Goal: Task Accomplishment & Management: Manage account settings

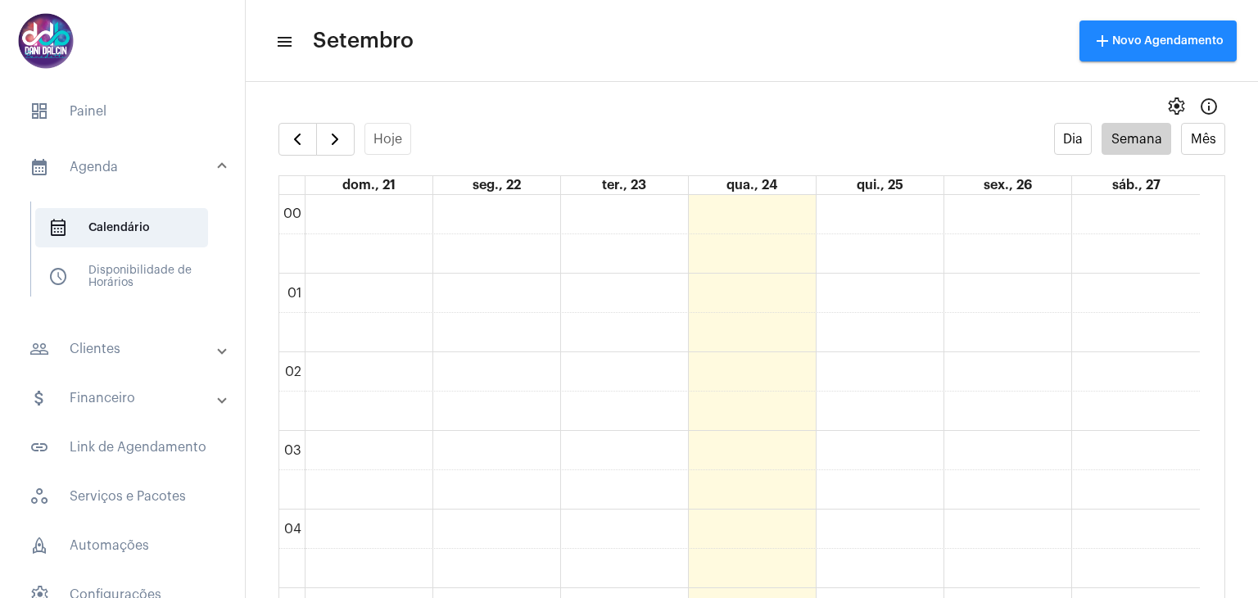
scroll to position [1047, 0]
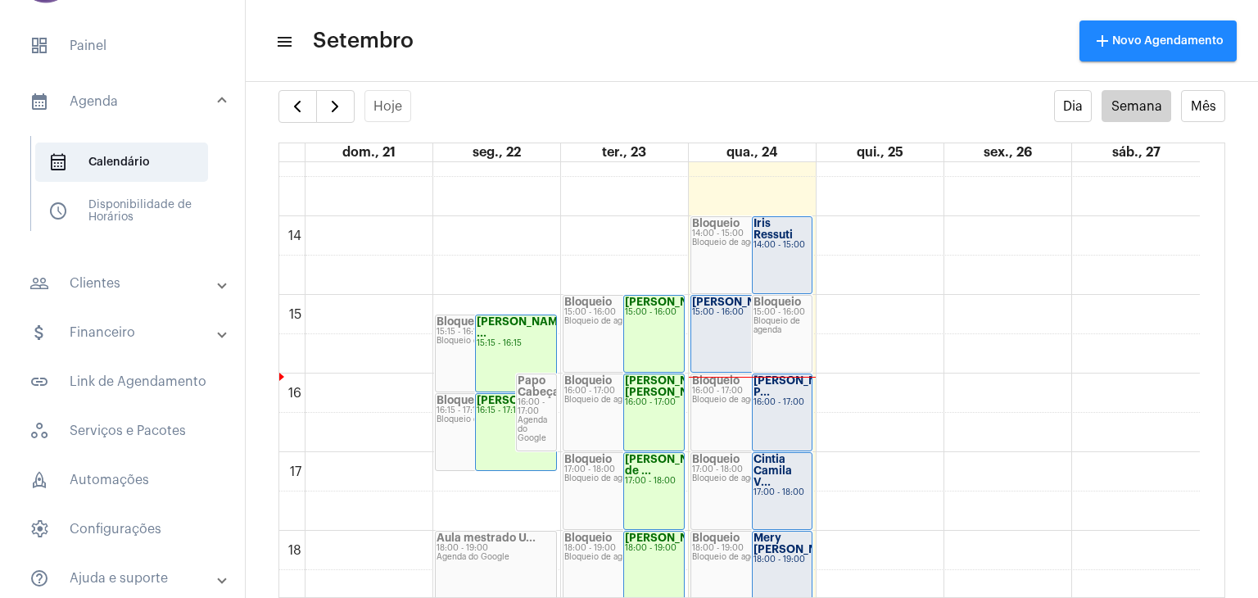
click at [790, 262] on div "Iris Ressuti 14:00 - 15:00" at bounding box center [783, 255] width 60 height 76
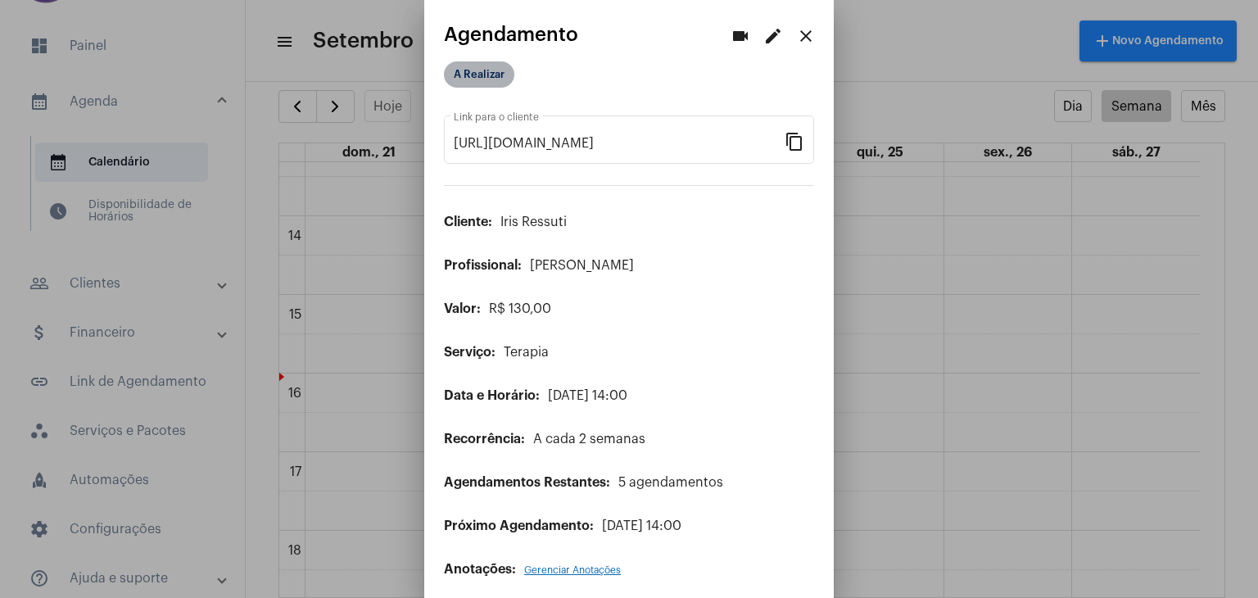
click at [478, 66] on mat-chip "A Realizar" at bounding box center [479, 74] width 70 height 26
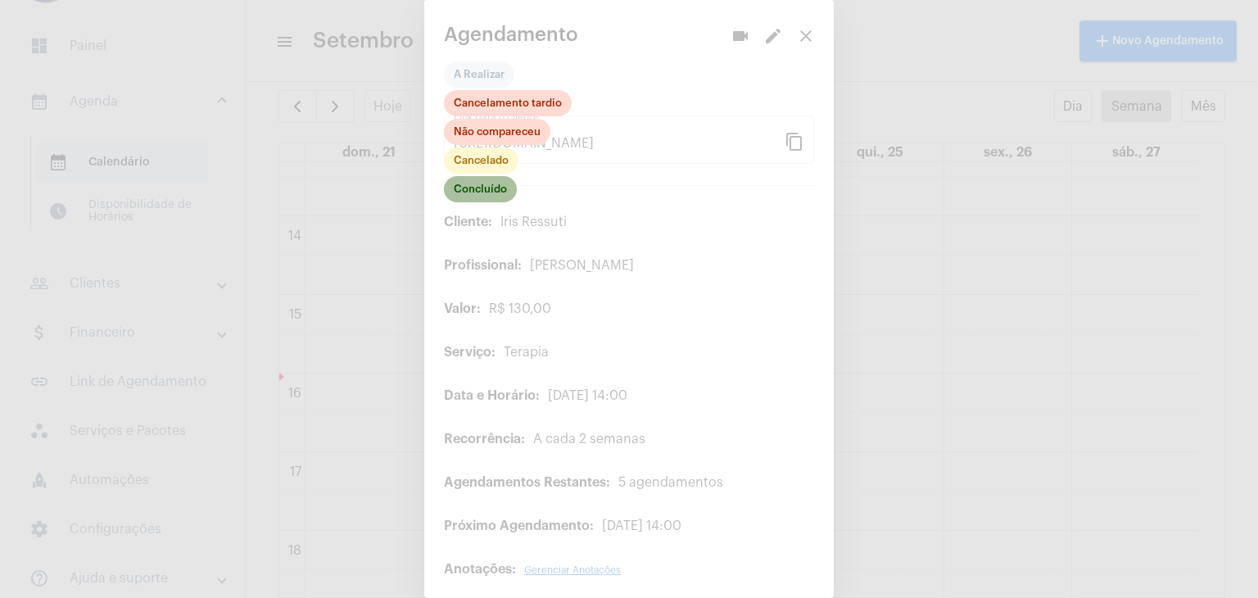
click at [483, 191] on mat-chip "Concluído" at bounding box center [480, 189] width 73 height 26
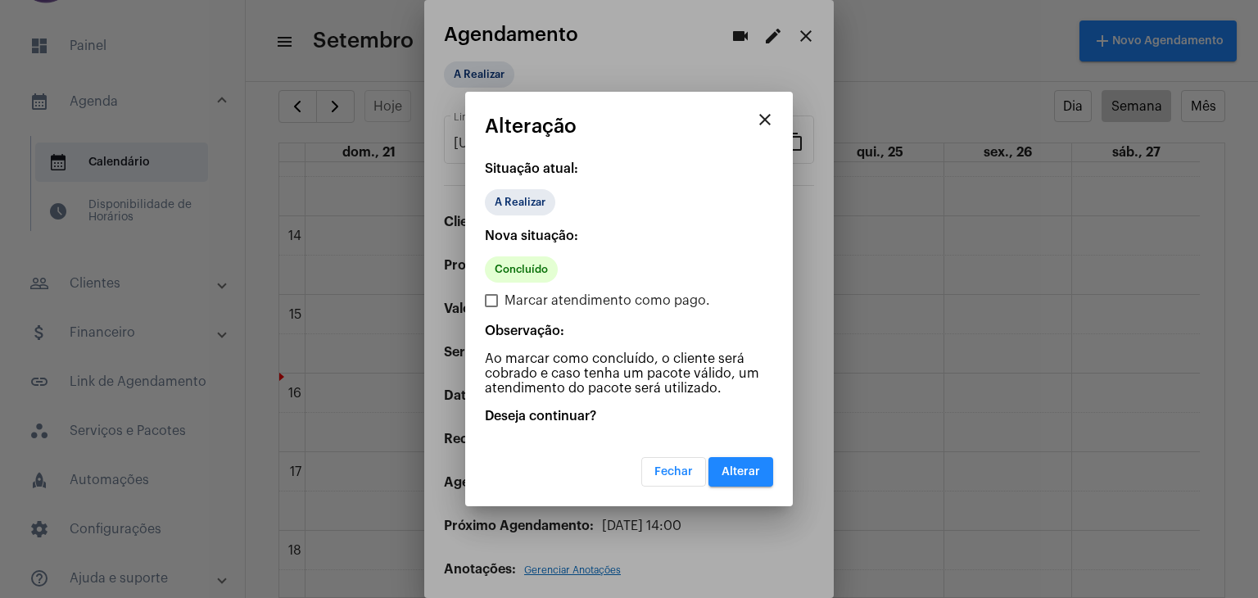
click at [721, 470] on button "Alterar" at bounding box center [740, 471] width 65 height 29
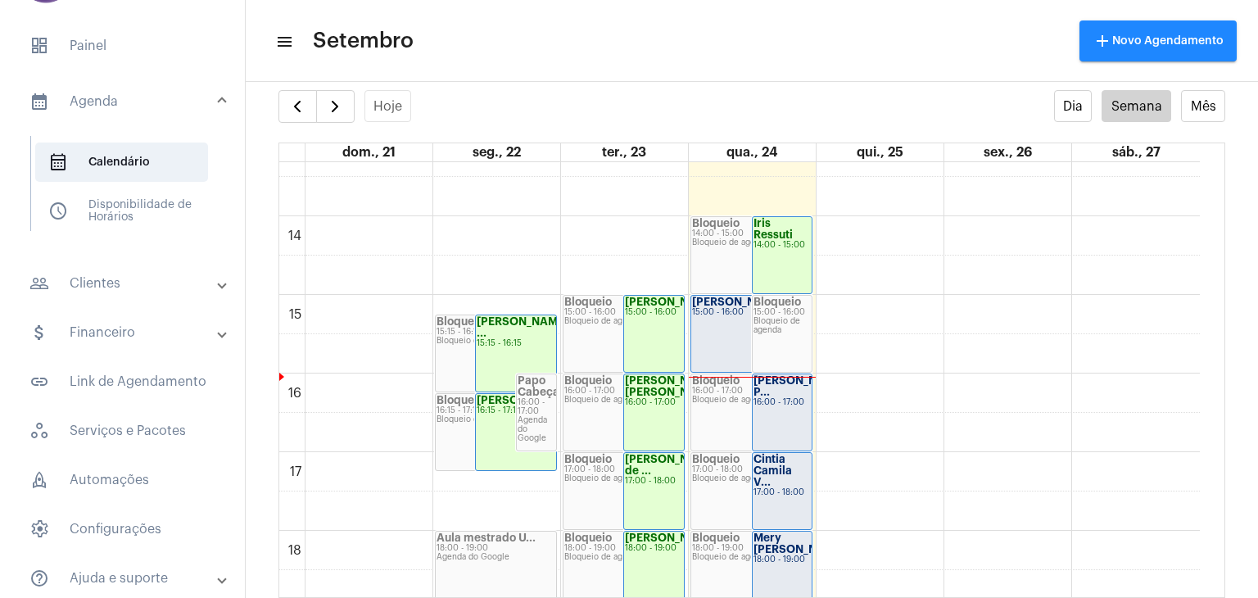
click at [714, 324] on div "[PERSON_NAME] B... 15:00 - 16:00" at bounding box center [751, 334] width 120 height 76
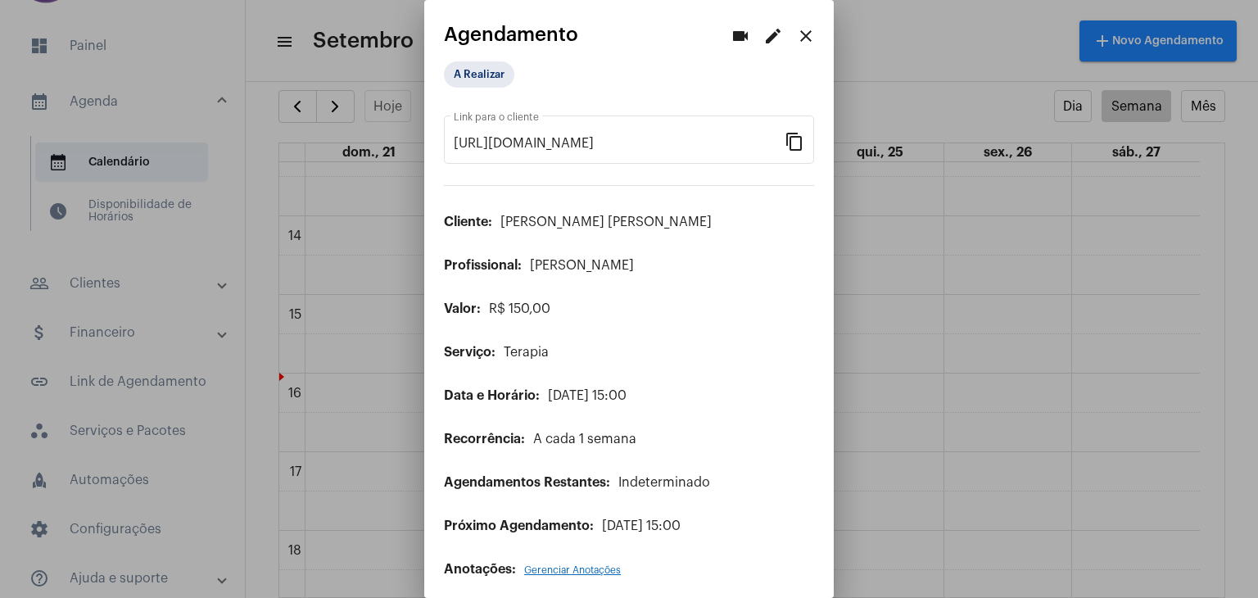
click at [763, 36] on mat-icon "edit" at bounding box center [773, 36] width 20 height 20
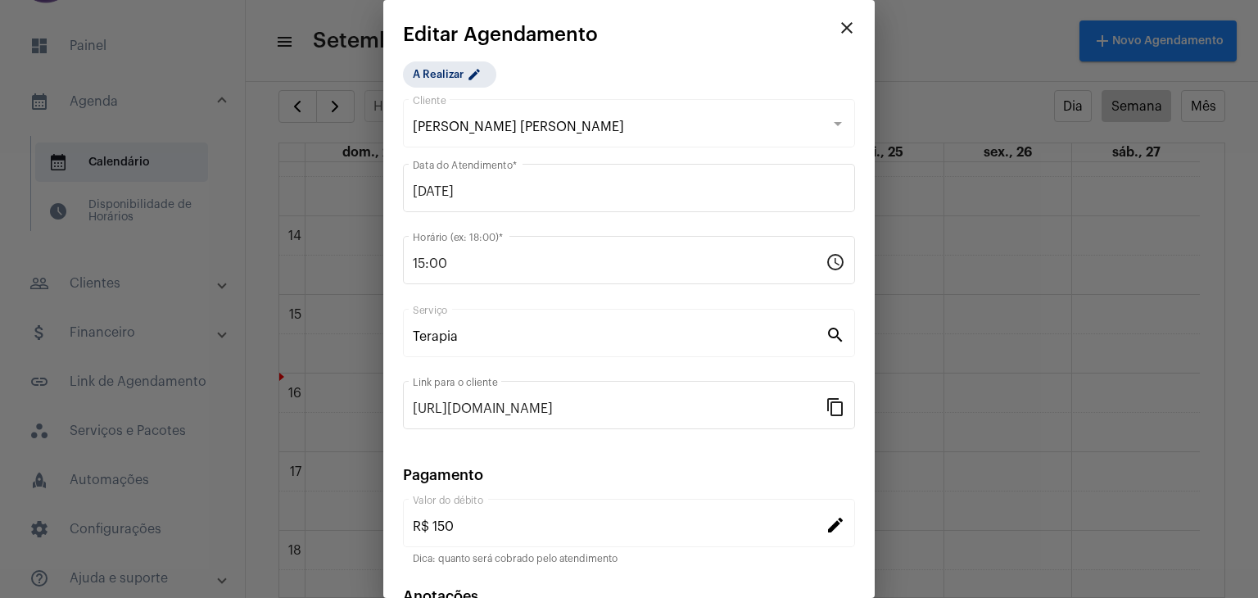
scroll to position [105, 0]
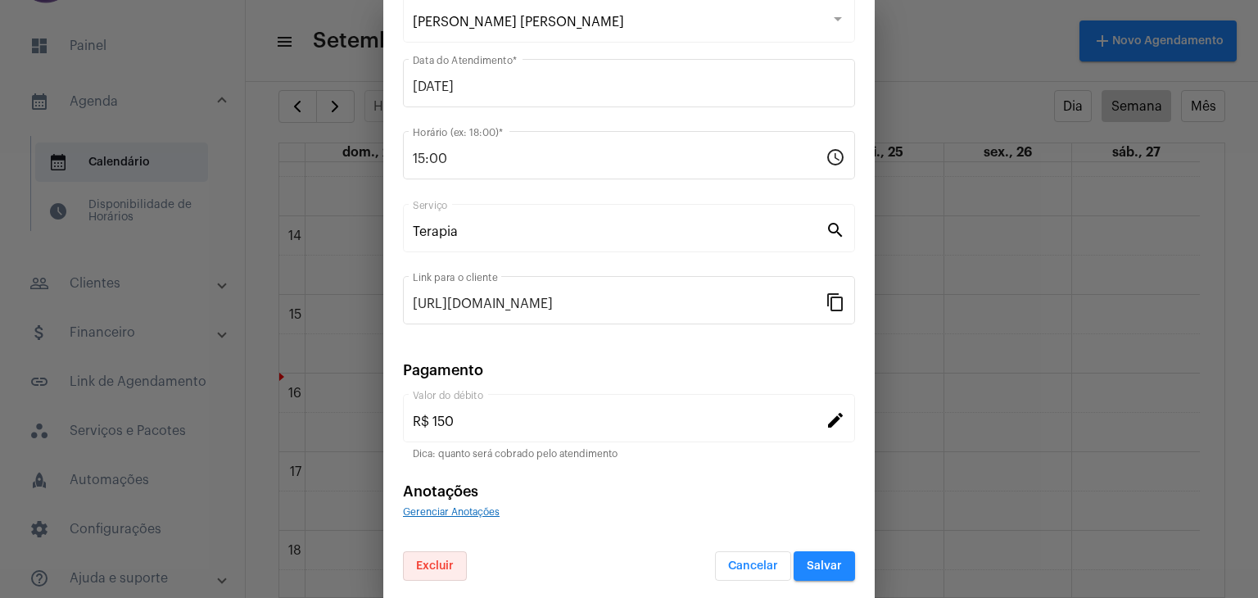
click at [425, 554] on button "Excluir" at bounding box center [435, 565] width 64 height 29
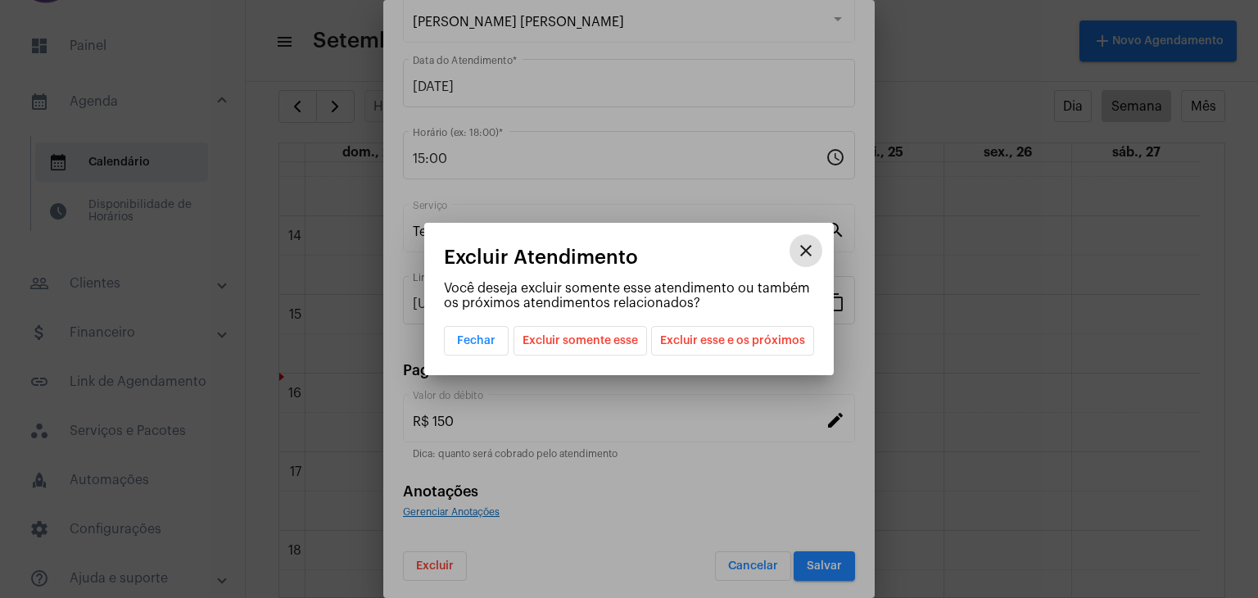
click at [607, 343] on span "Excluir somente esse" at bounding box center [580, 341] width 115 height 28
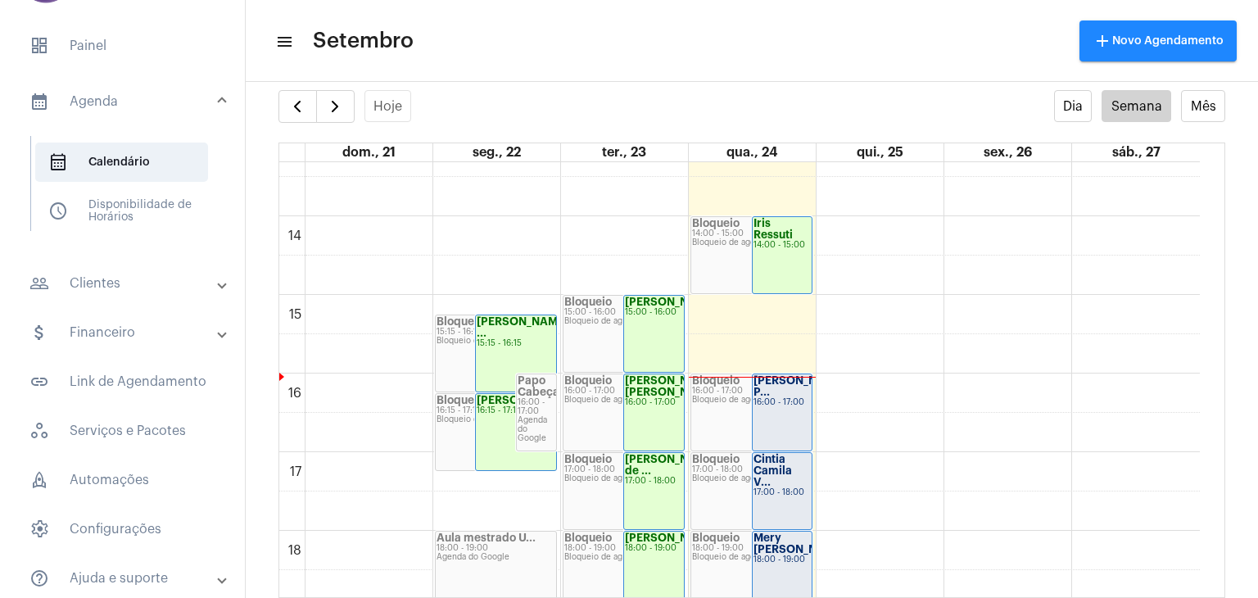
click at [788, 417] on div "[PERSON_NAME] P... 16:00 - 17:00" at bounding box center [783, 412] width 60 height 76
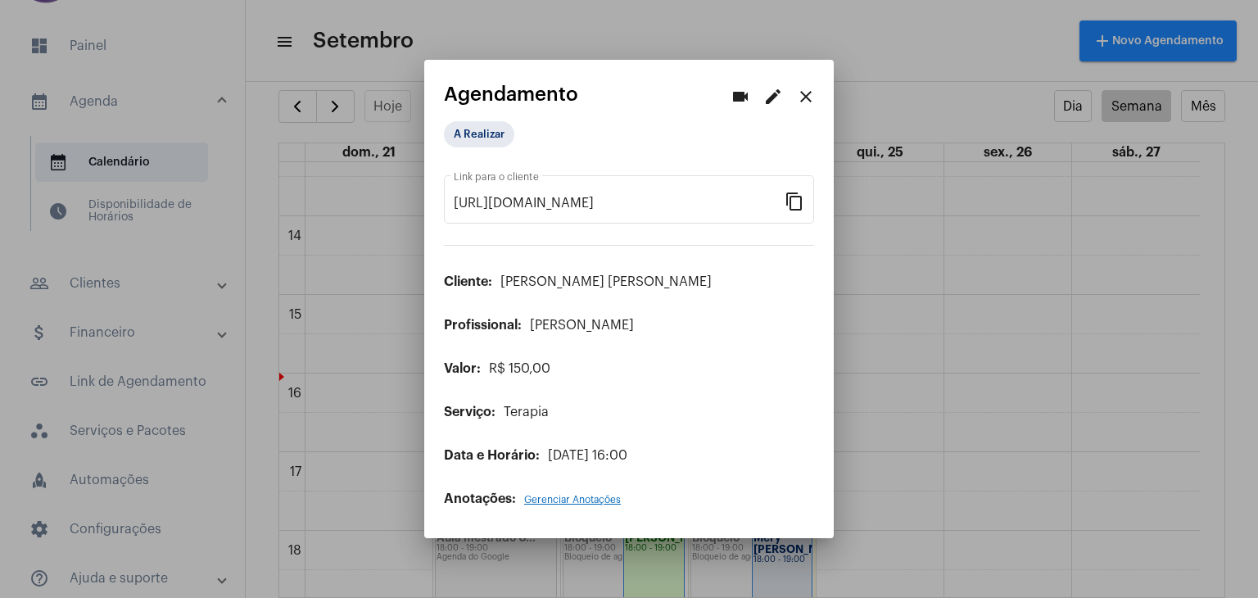
click at [772, 99] on mat-icon "edit" at bounding box center [773, 97] width 20 height 20
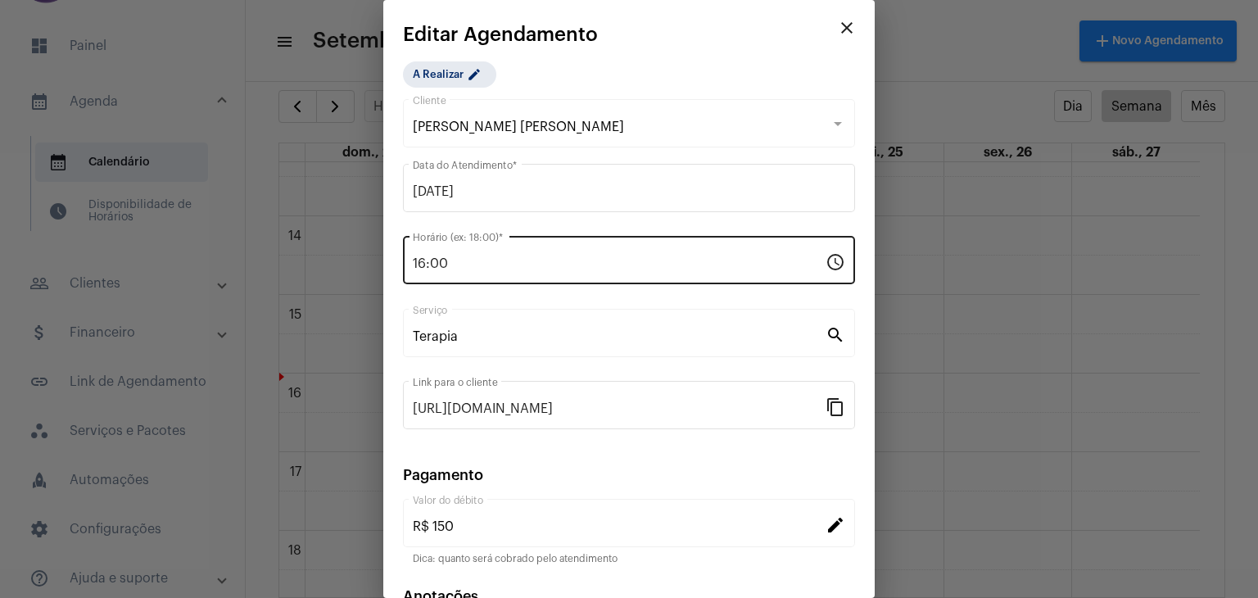
click at [508, 258] on input "16:00" at bounding box center [619, 263] width 413 height 15
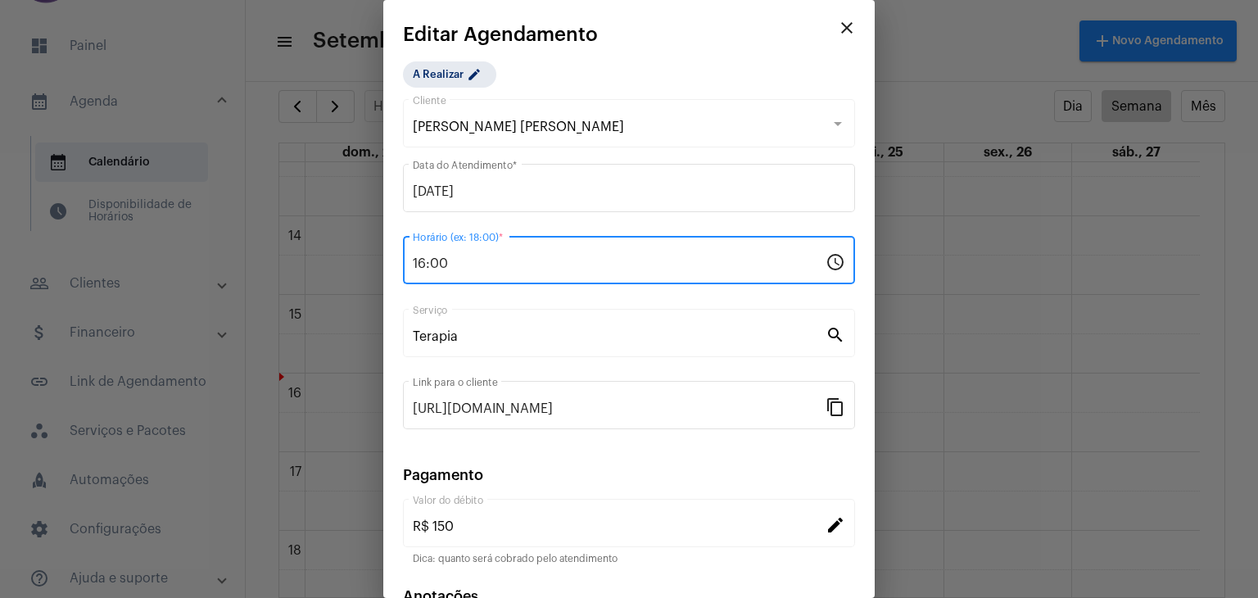
click at [508, 258] on input "16:00" at bounding box center [619, 263] width 413 height 15
type input "0"
type input "15:00"
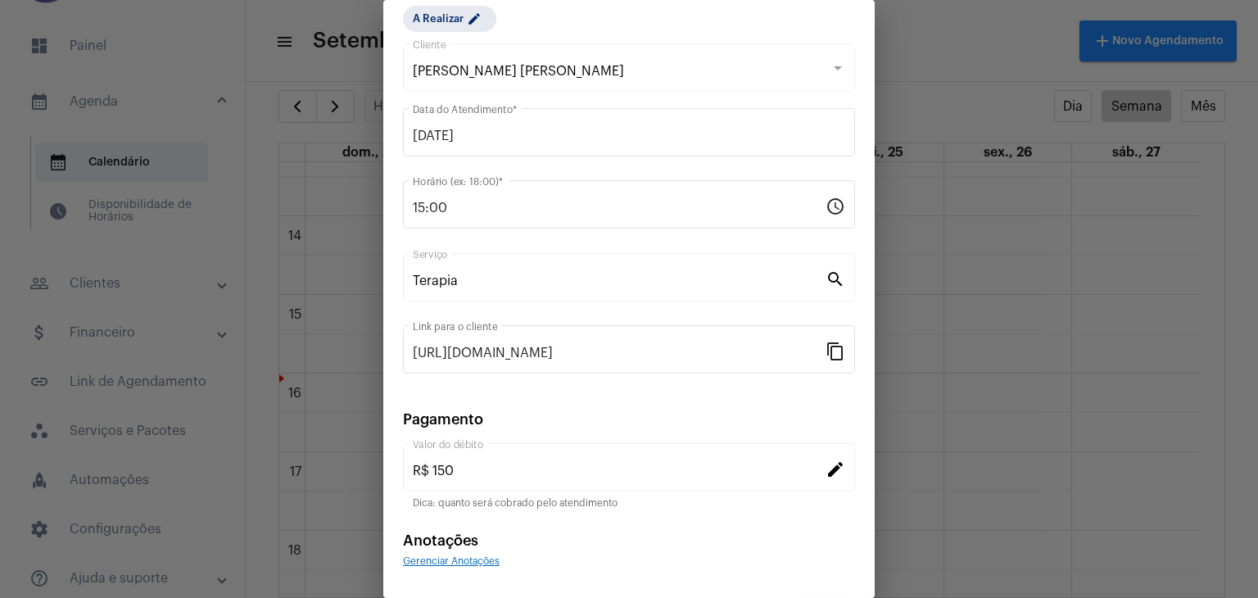
scroll to position [105, 0]
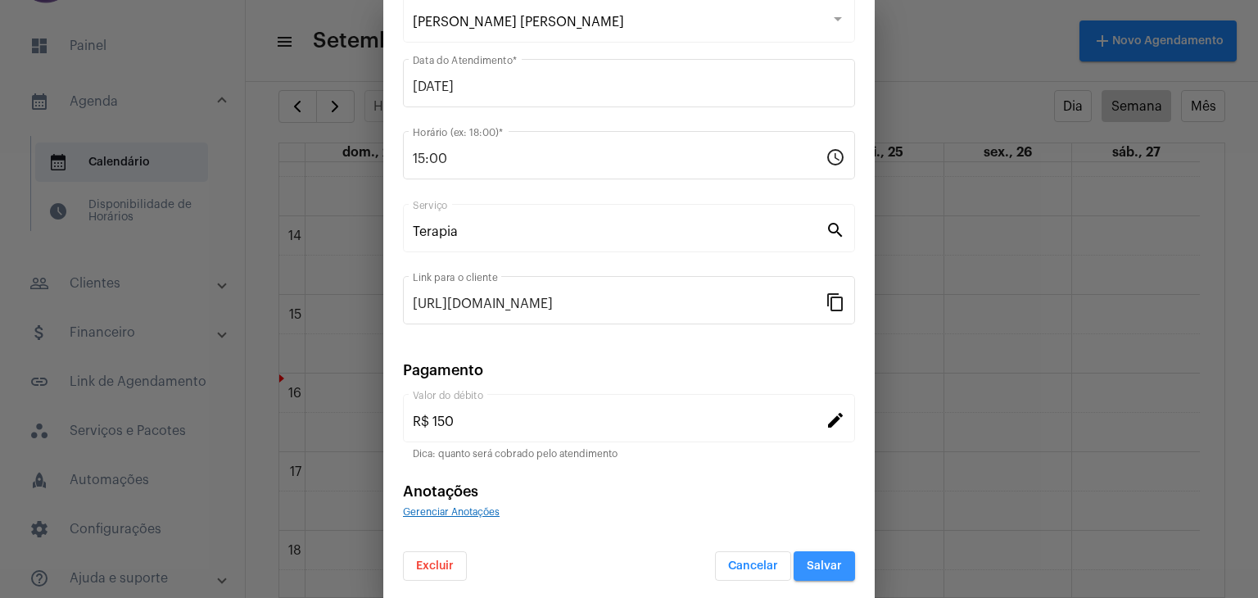
click at [815, 564] on span "Salvar" at bounding box center [824, 565] width 35 height 11
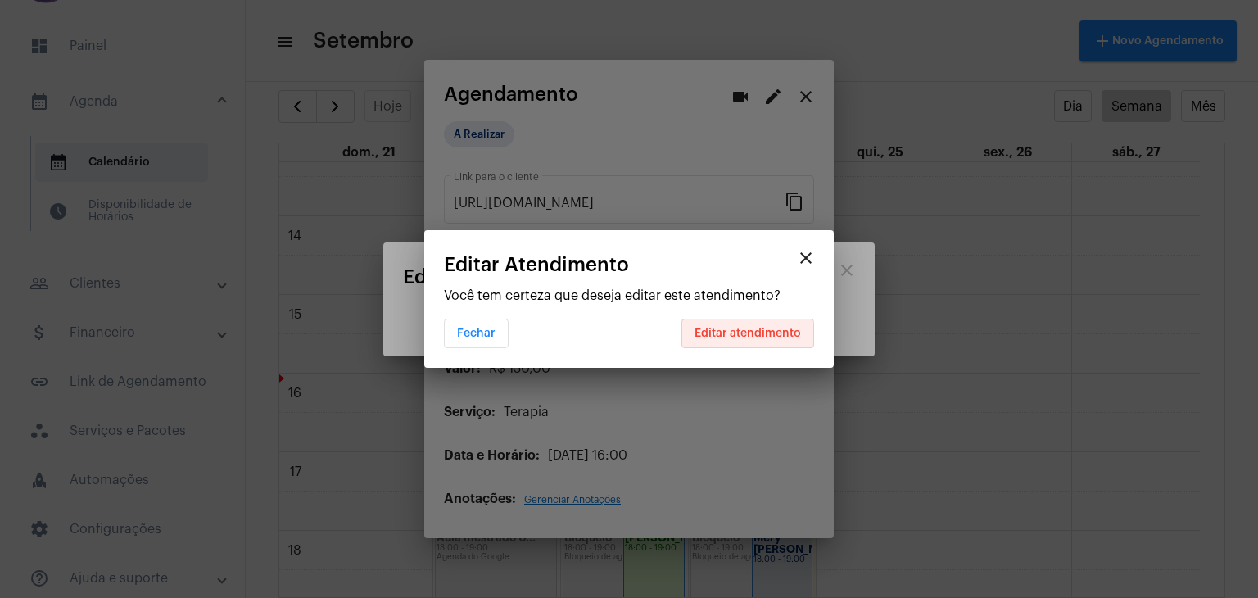
click at [724, 338] on button "Editar atendimento" at bounding box center [747, 333] width 133 height 29
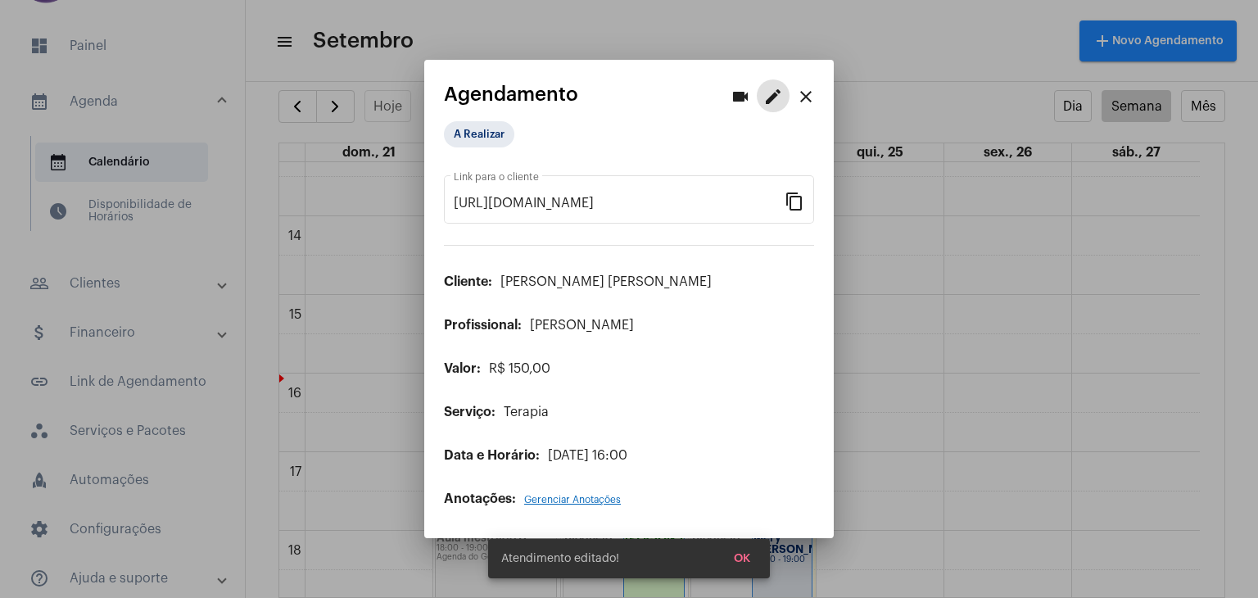
click at [808, 100] on mat-icon "close" at bounding box center [806, 97] width 20 height 20
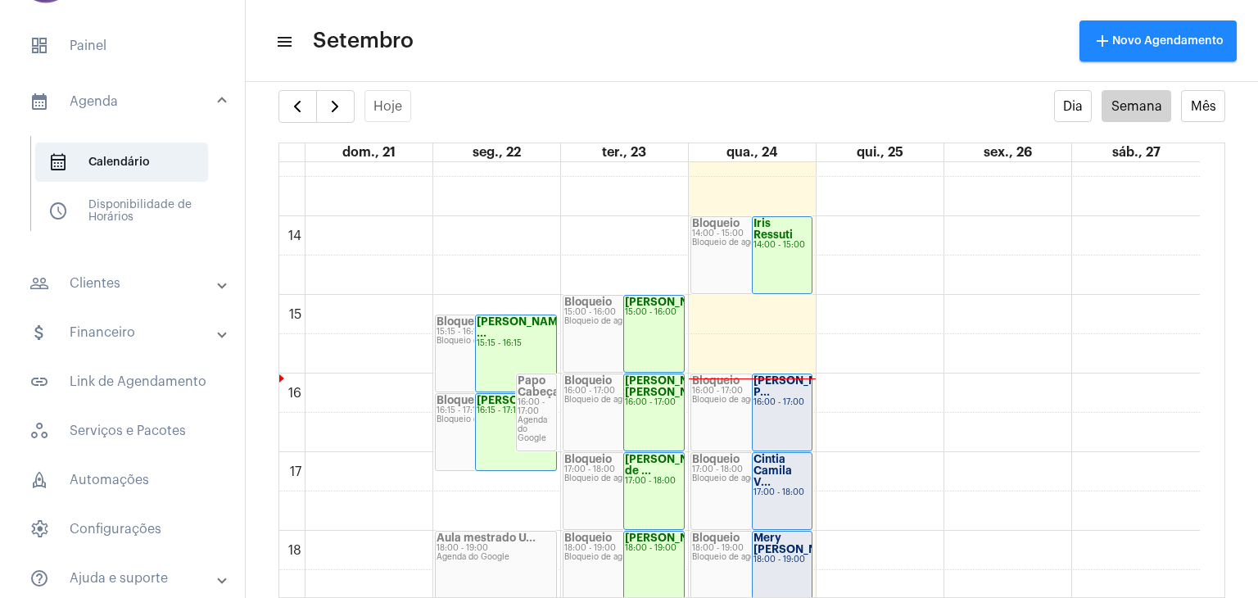
click at [770, 474] on strong "Cintia Camila V..." at bounding box center [773, 471] width 38 height 34
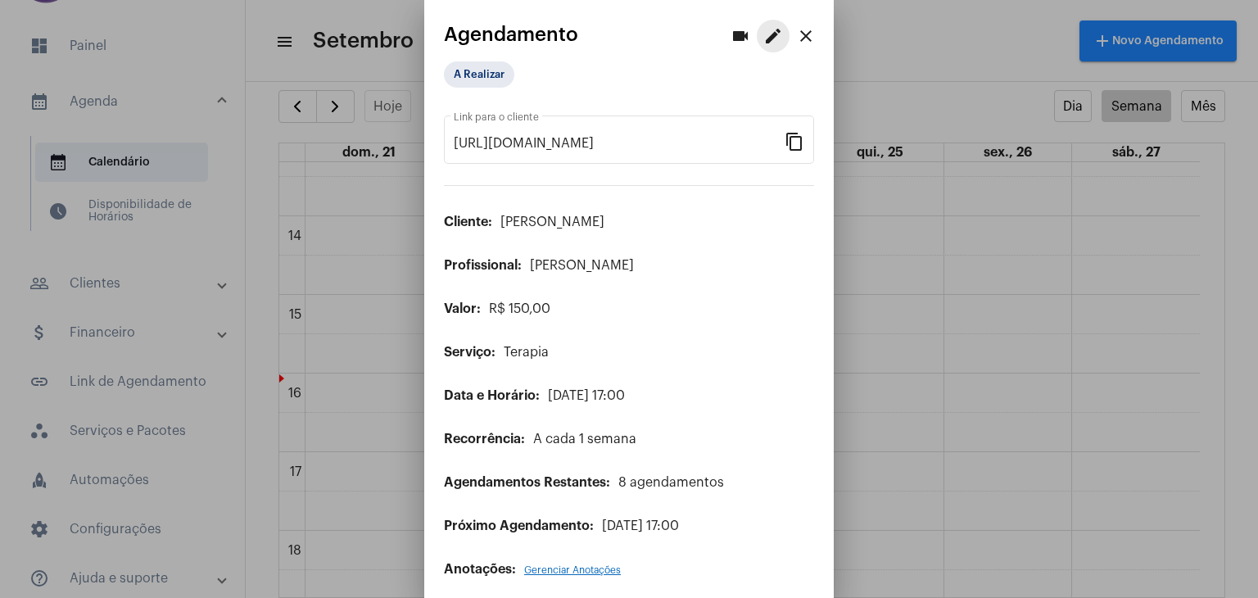
click at [763, 38] on mat-icon "edit" at bounding box center [773, 36] width 20 height 20
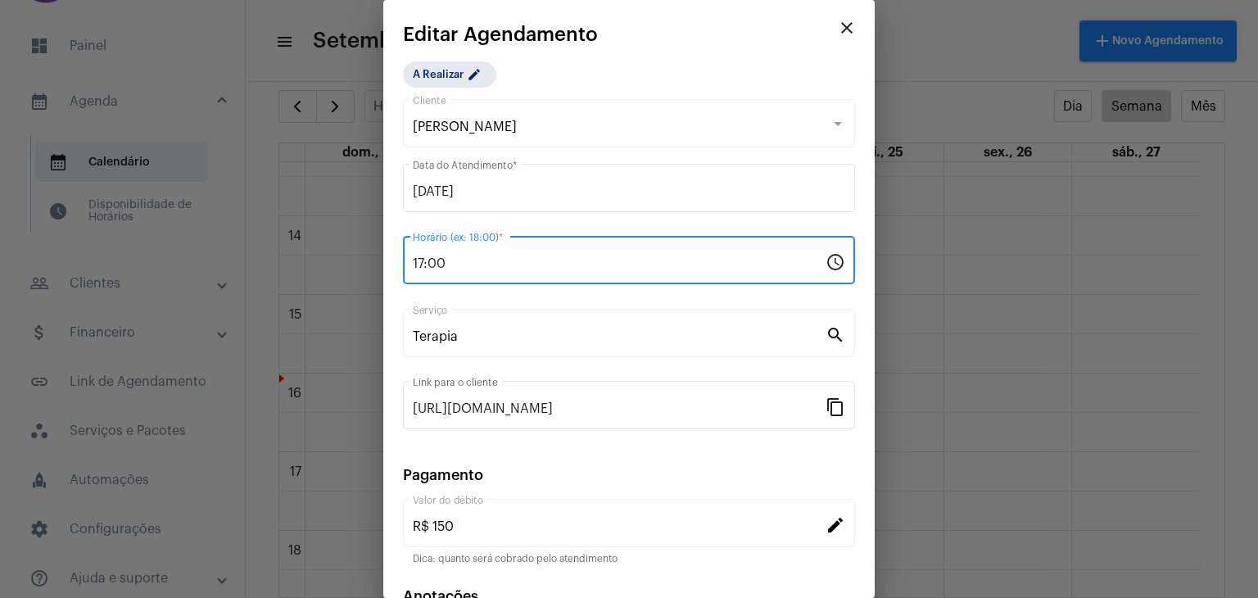
click at [520, 260] on input "17:00" at bounding box center [619, 263] width 413 height 15
type input "16:00"
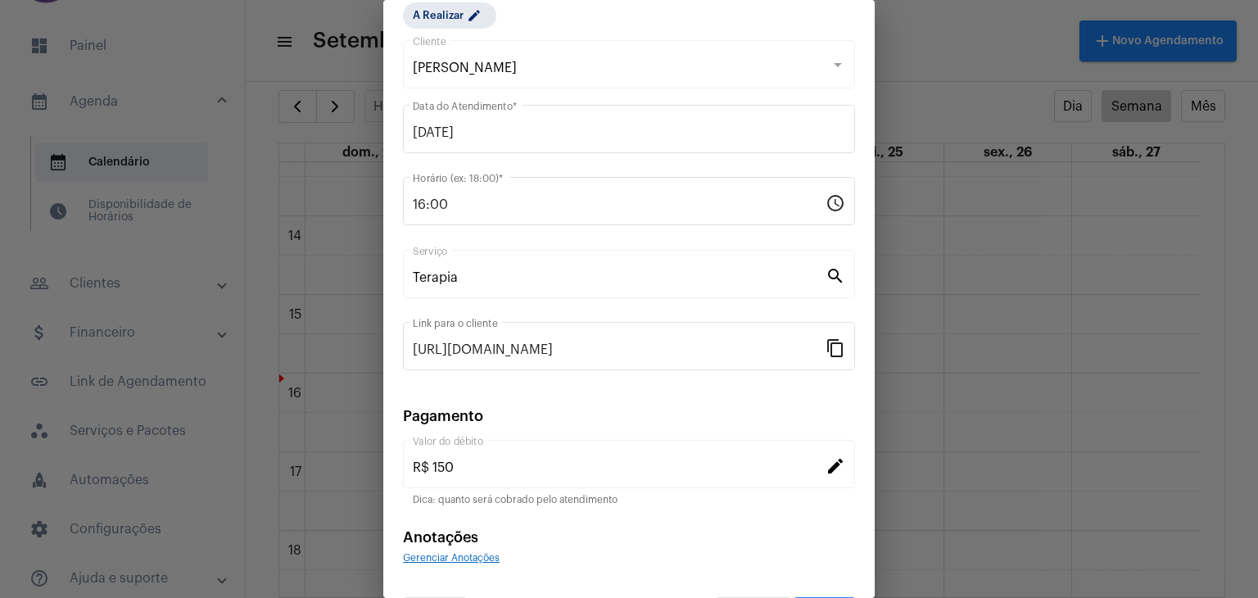
scroll to position [105, 0]
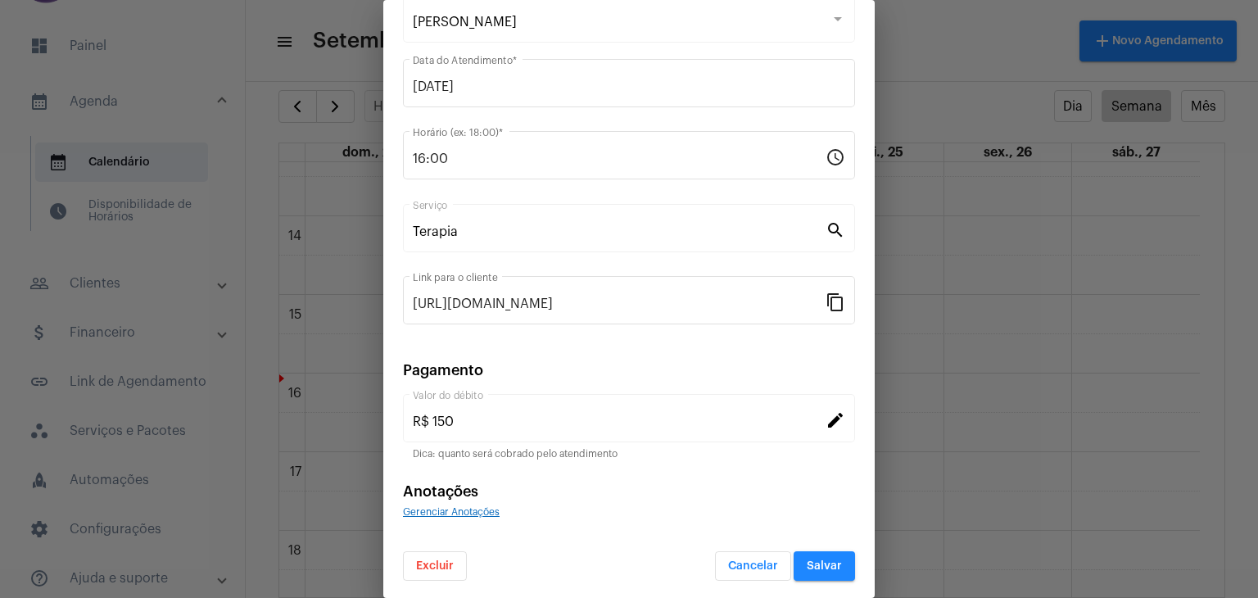
click at [821, 561] on span "Salvar" at bounding box center [824, 565] width 35 height 11
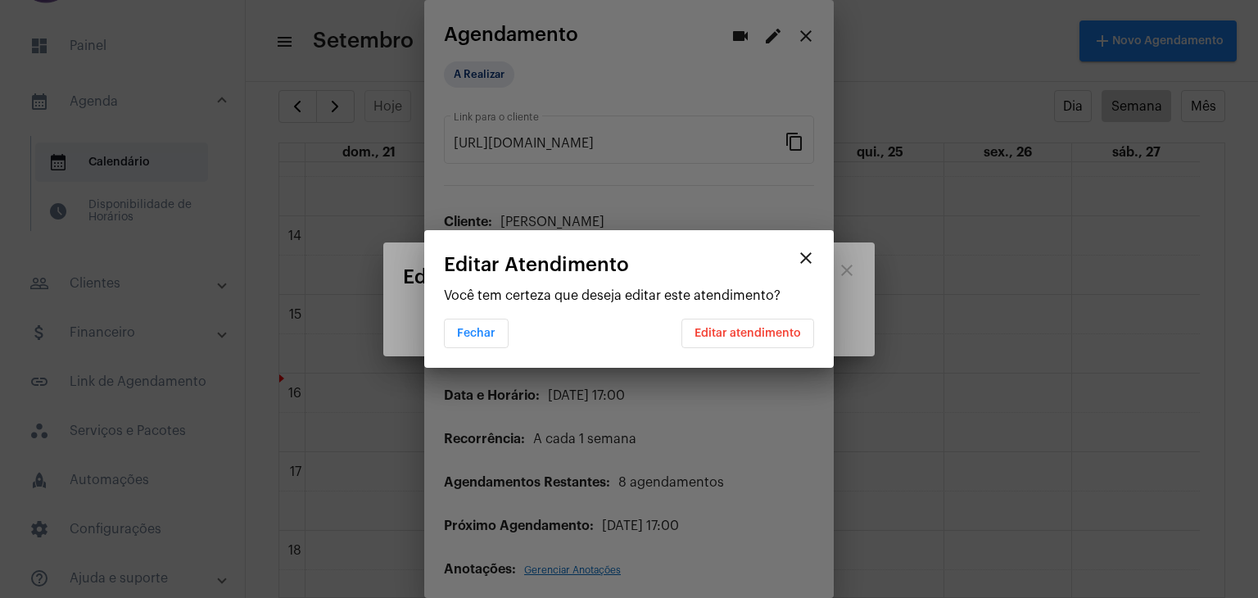
scroll to position [0, 0]
click at [775, 340] on button "Editar atendimento" at bounding box center [747, 333] width 133 height 29
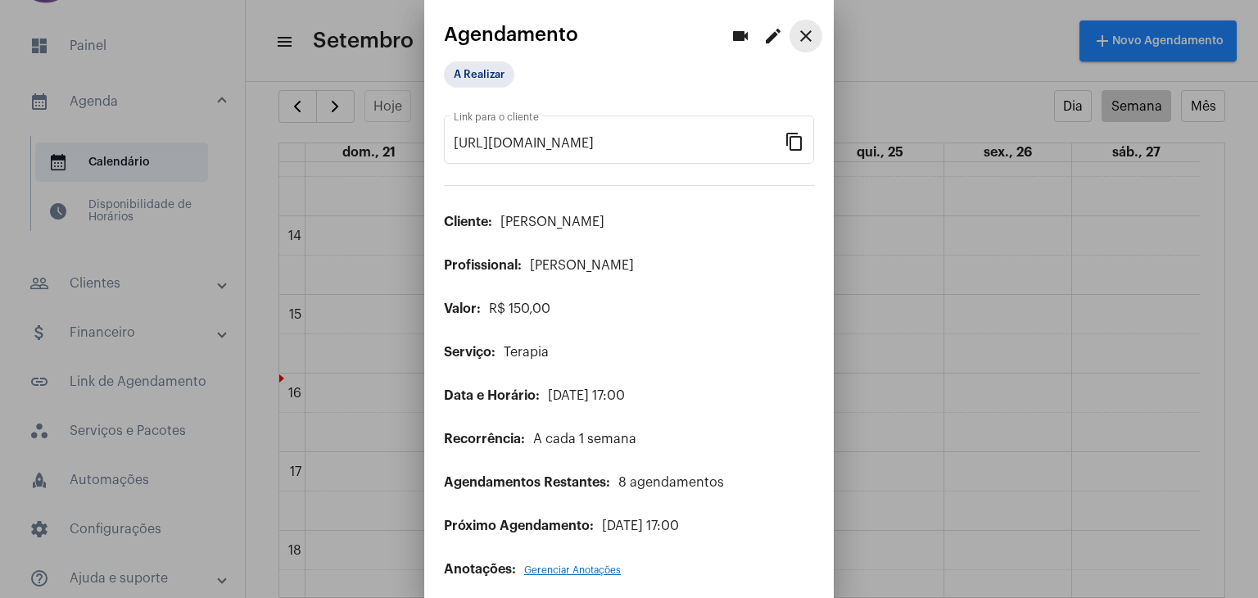
click at [796, 31] on mat-icon "close" at bounding box center [806, 36] width 20 height 20
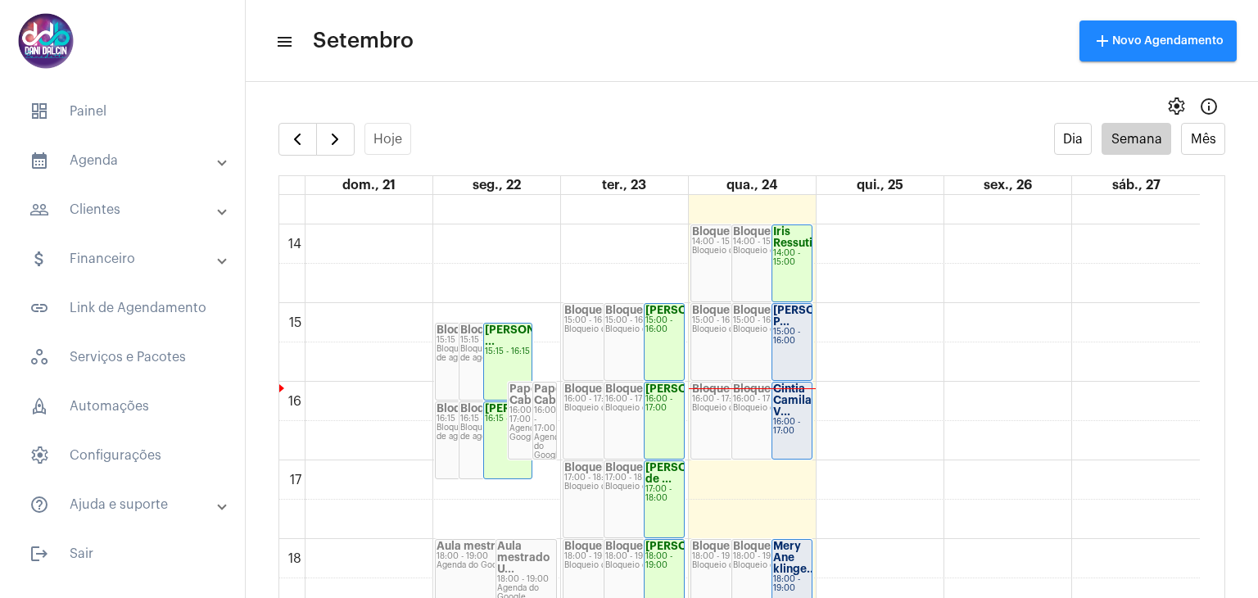
scroll to position [1069, 0]
click at [801, 330] on div "[PERSON_NAME] P..." at bounding box center [792, 318] width 38 height 23
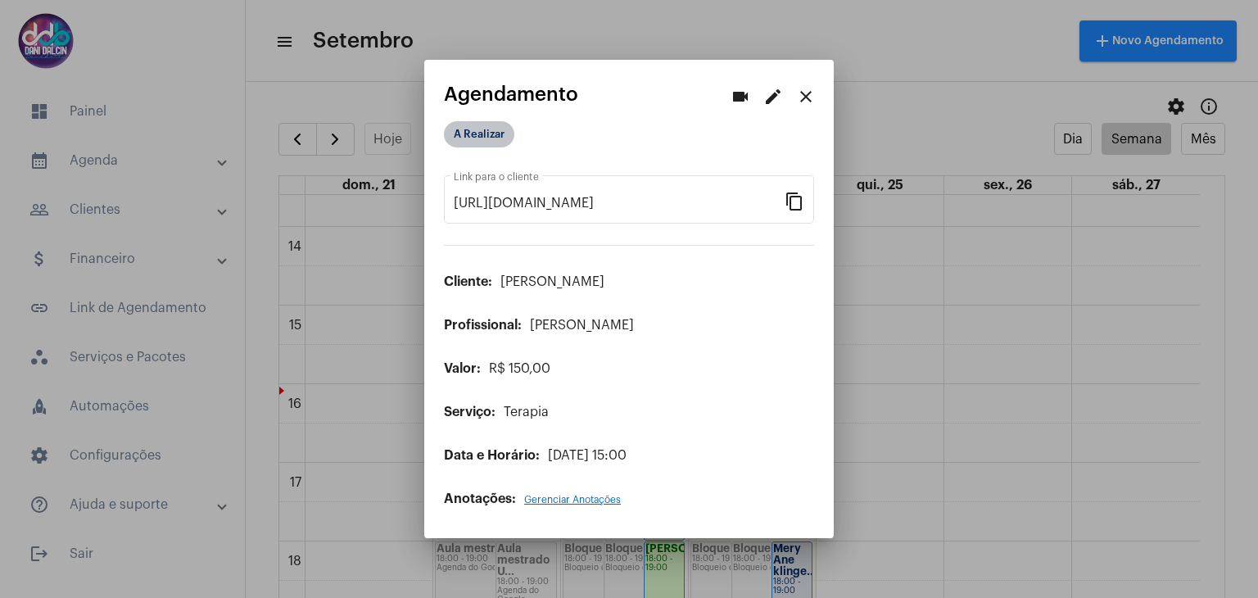
click at [500, 138] on mat-chip "A Realizar" at bounding box center [479, 134] width 70 height 26
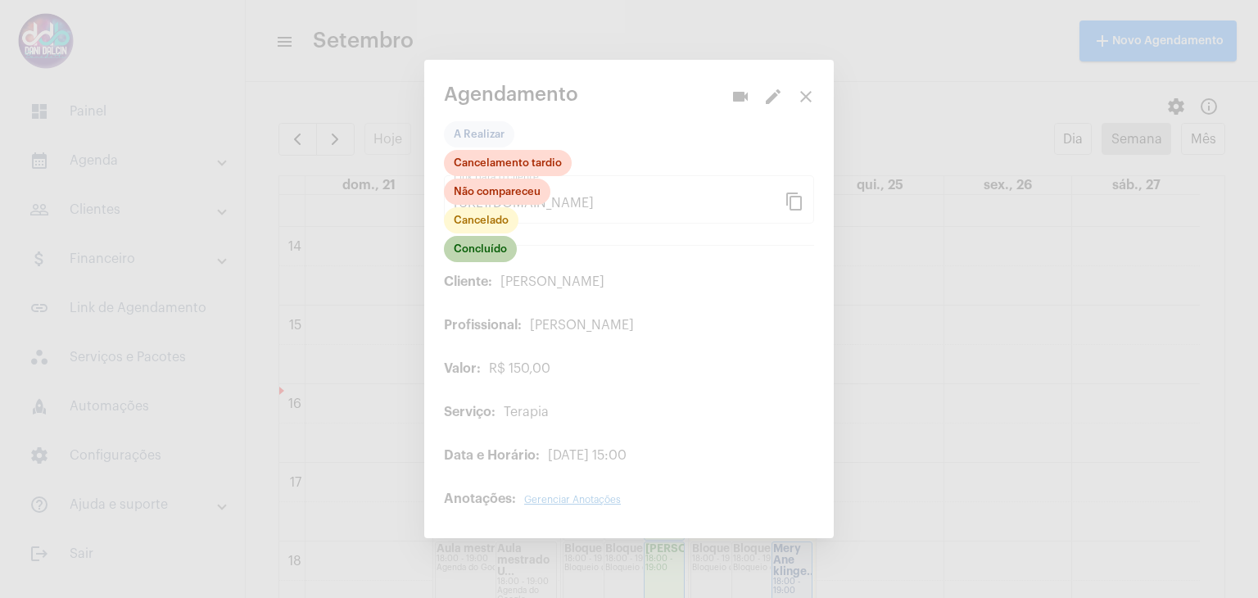
click at [489, 247] on mat-chip "Concluído" at bounding box center [480, 249] width 73 height 26
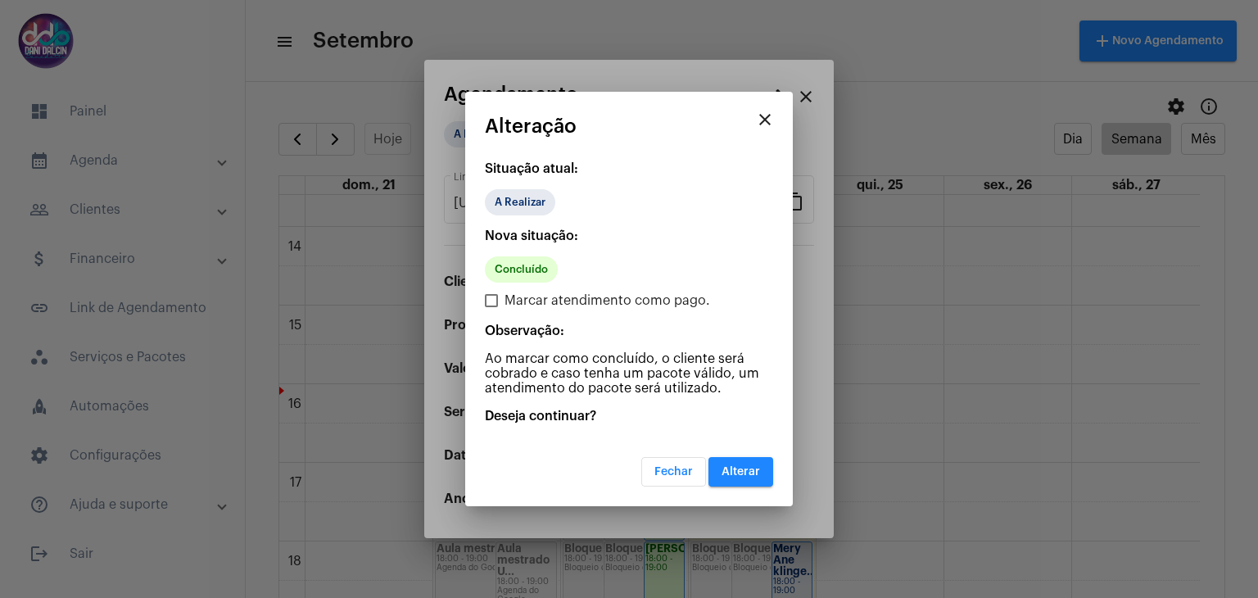
click at [731, 470] on span "Alterar" at bounding box center [741, 471] width 38 height 11
